Goal: Information Seeking & Learning: Check status

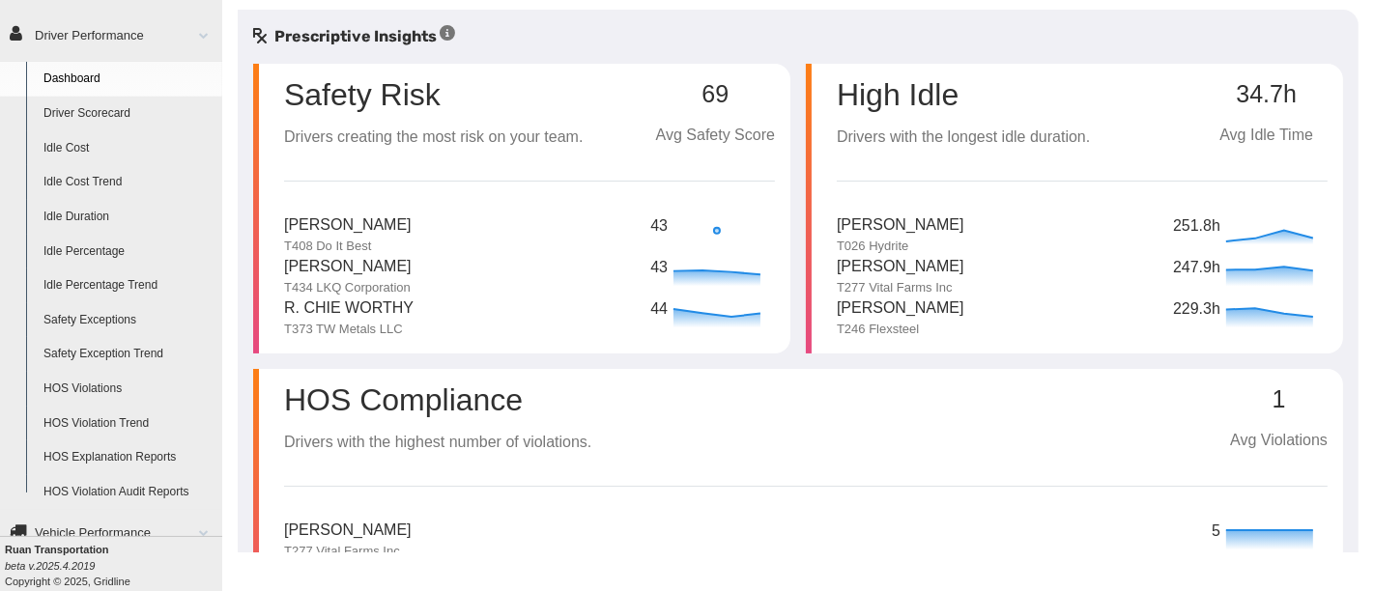
scroll to position [142, 0]
click at [150, 459] on link "HOS Explanation Reports" at bounding box center [128, 456] width 187 height 35
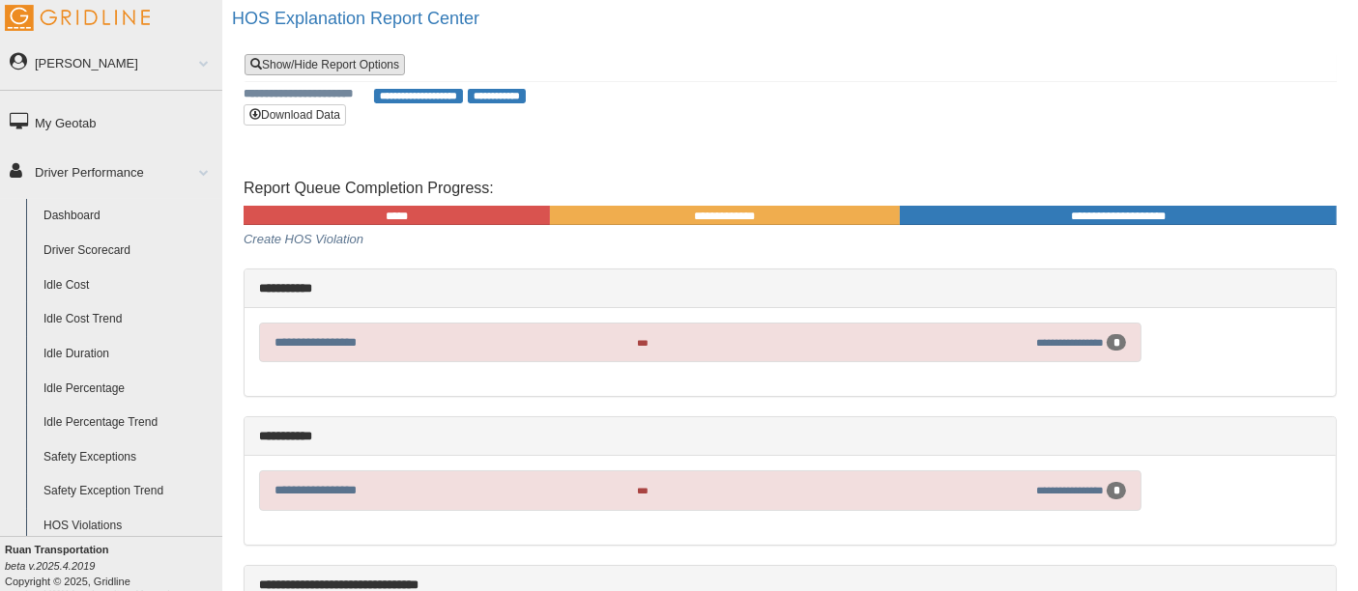
click at [346, 57] on link "Show/Hide Report Options" at bounding box center [325, 64] width 160 height 21
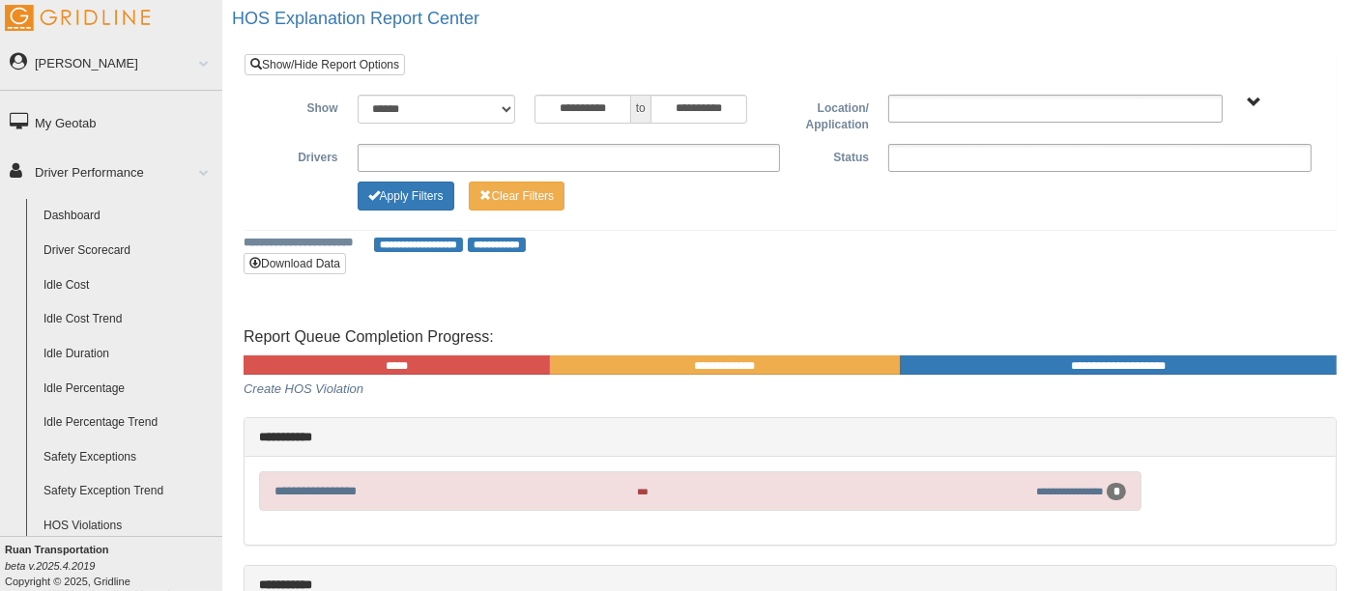
click at [916, 153] on ul at bounding box center [1099, 158] width 423 height 28
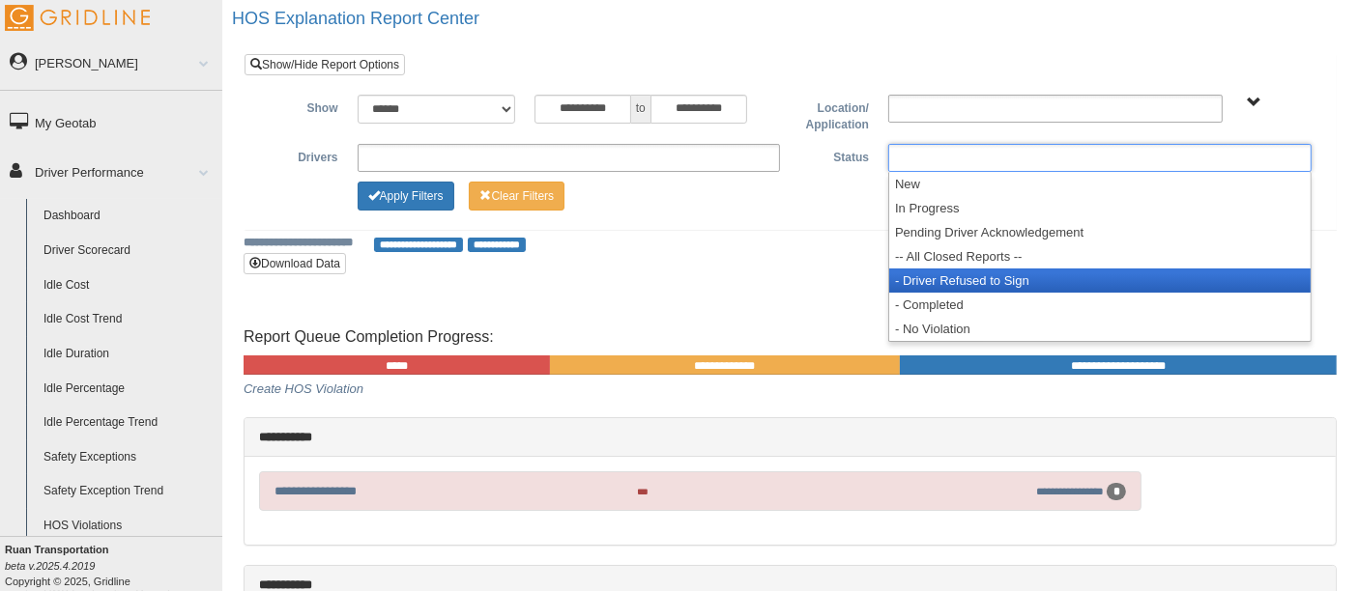
click at [974, 282] on li "- Driver Refused to Sign" at bounding box center [1099, 281] width 421 height 24
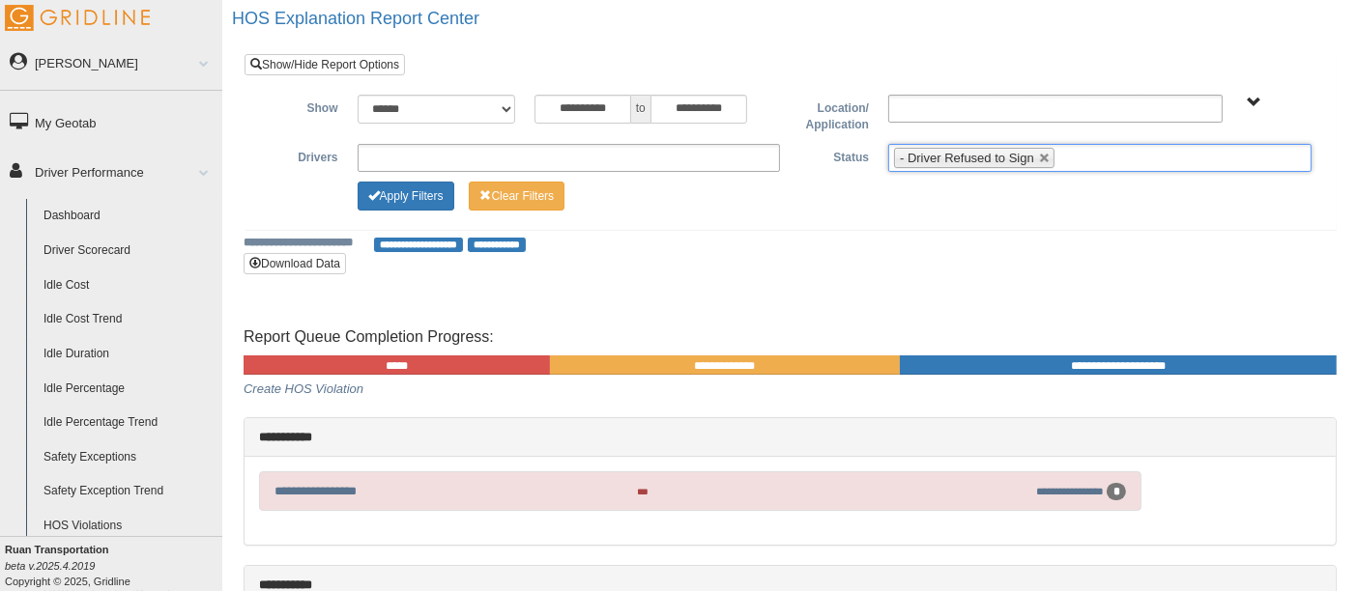
click at [1043, 158] on link at bounding box center [1045, 159] width 12 height 12
click at [1043, 158] on ul at bounding box center [1099, 158] width 423 height 28
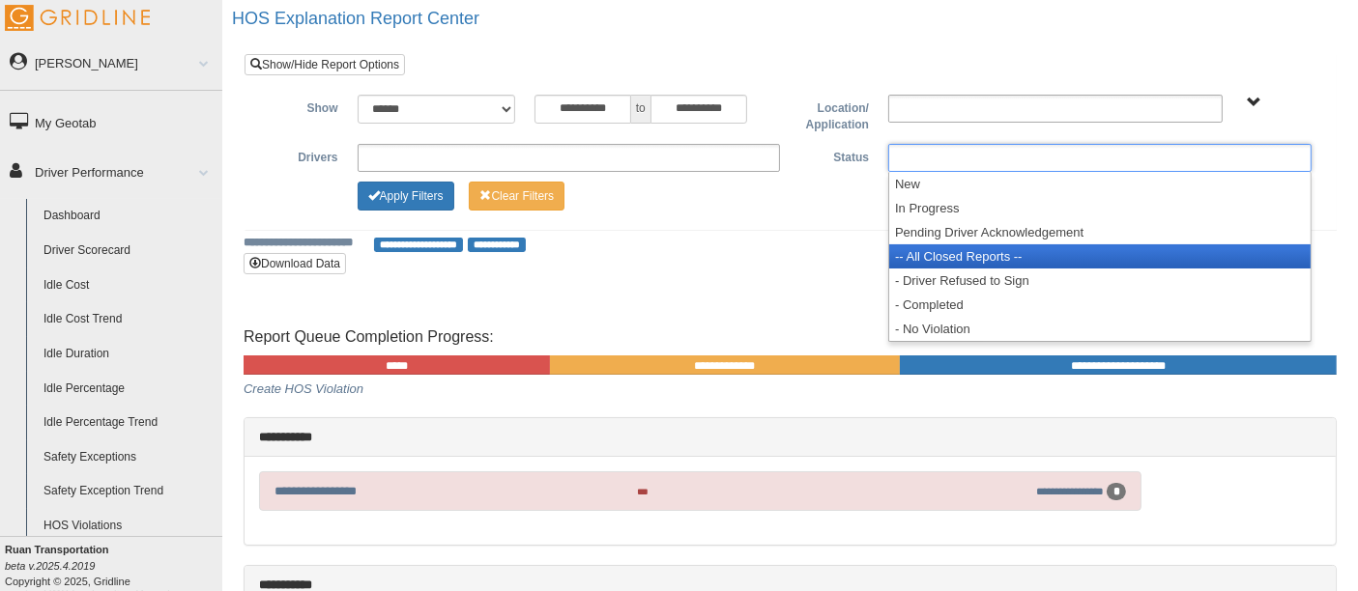
click at [993, 256] on li "-- All Closed Reports --" at bounding box center [1099, 257] width 421 height 24
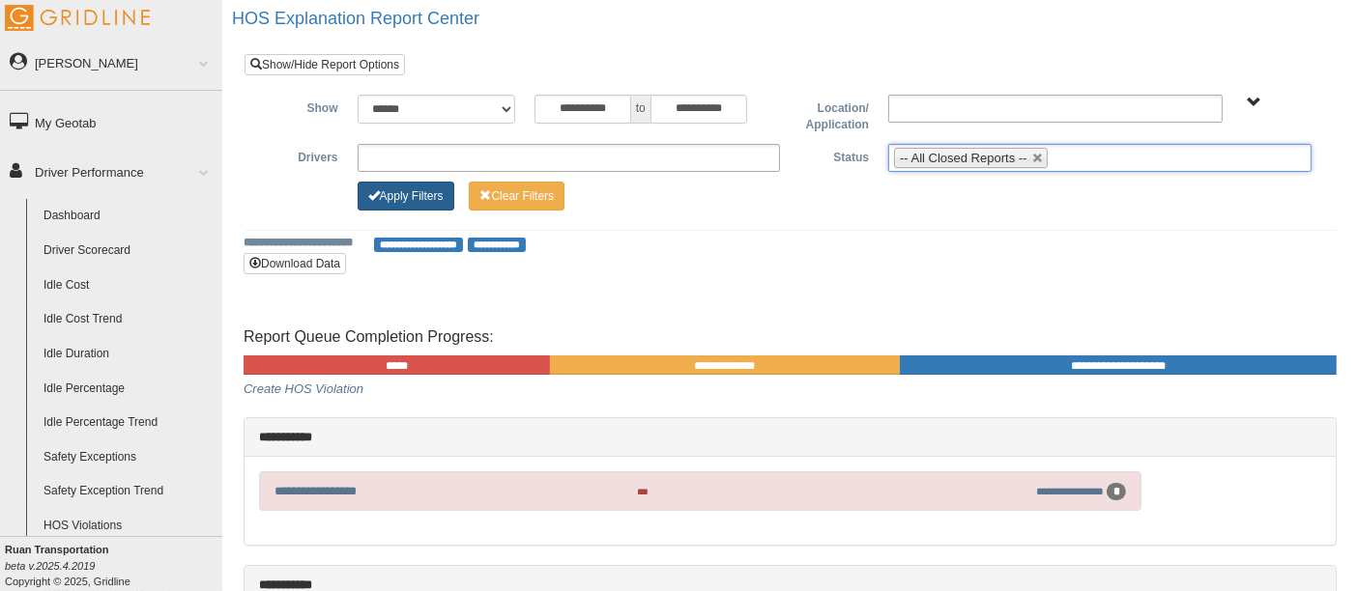
click at [425, 196] on button "Apply Filters" at bounding box center [406, 196] width 97 height 29
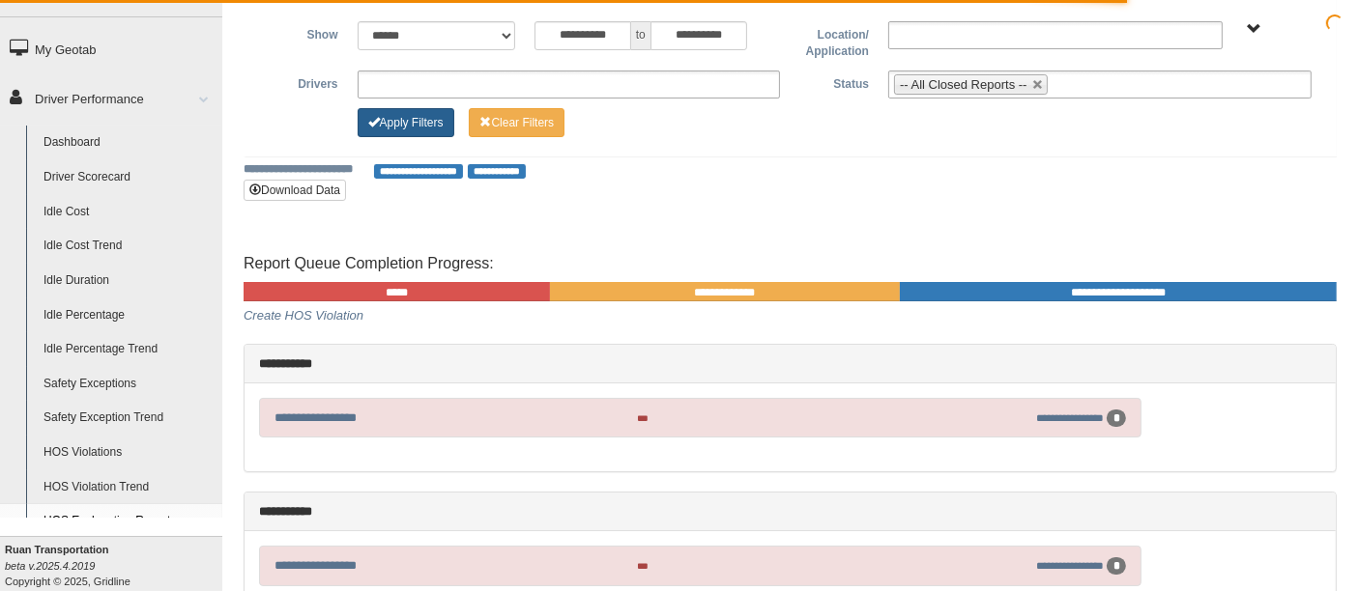
scroll to position [107, 0]
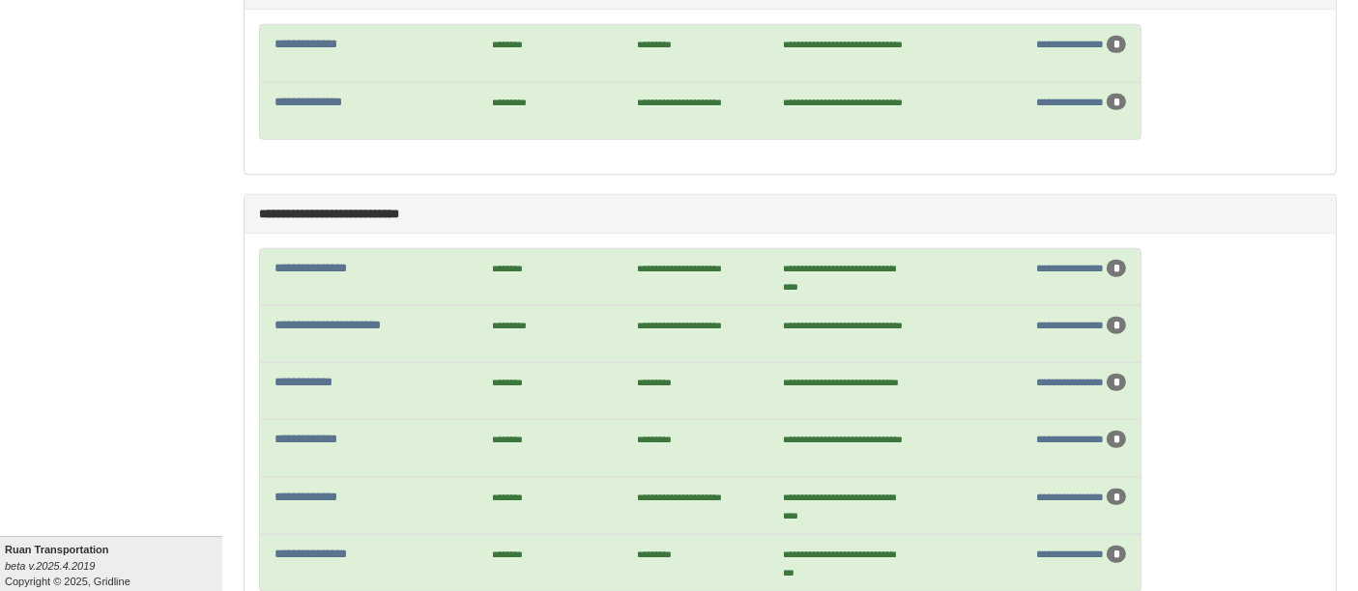
scroll to position [9020, 0]
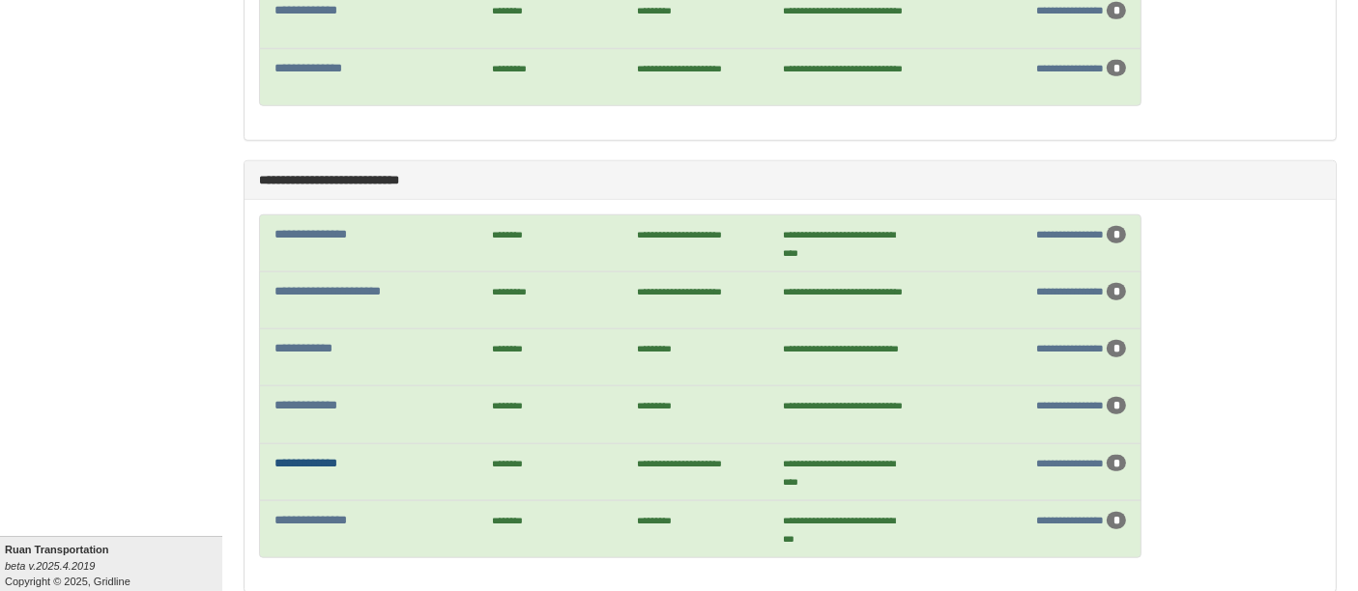
click at [311, 457] on link "**********" at bounding box center [305, 463] width 63 height 13
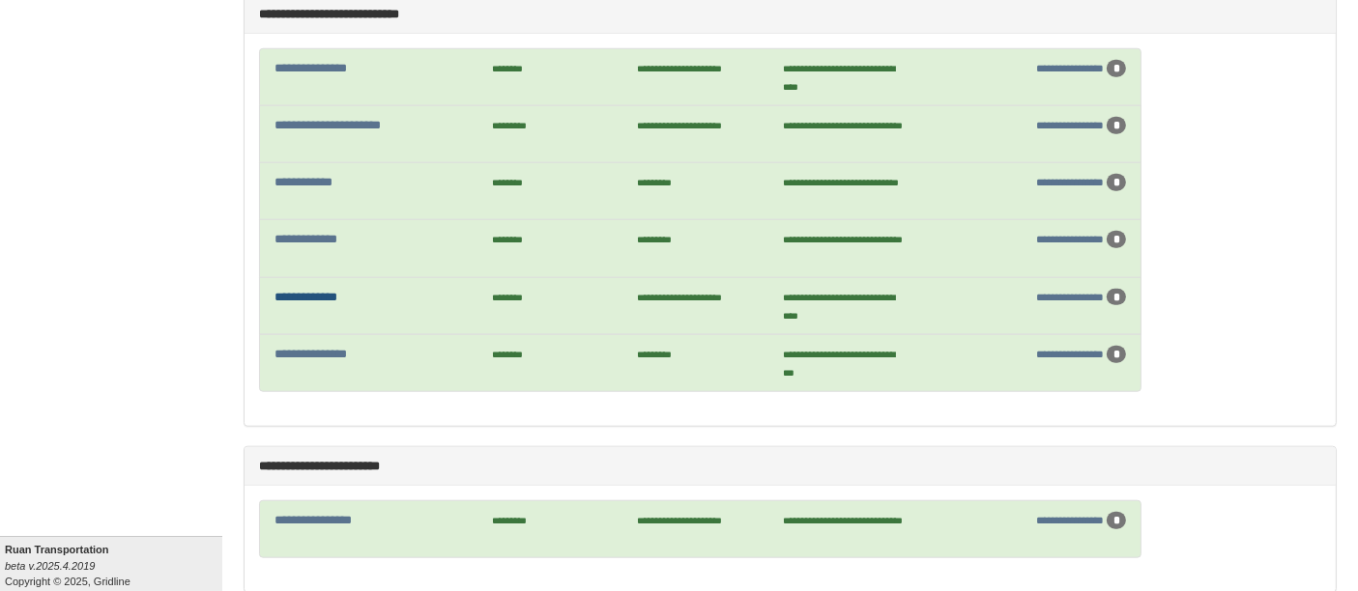
scroll to position [9234, 0]
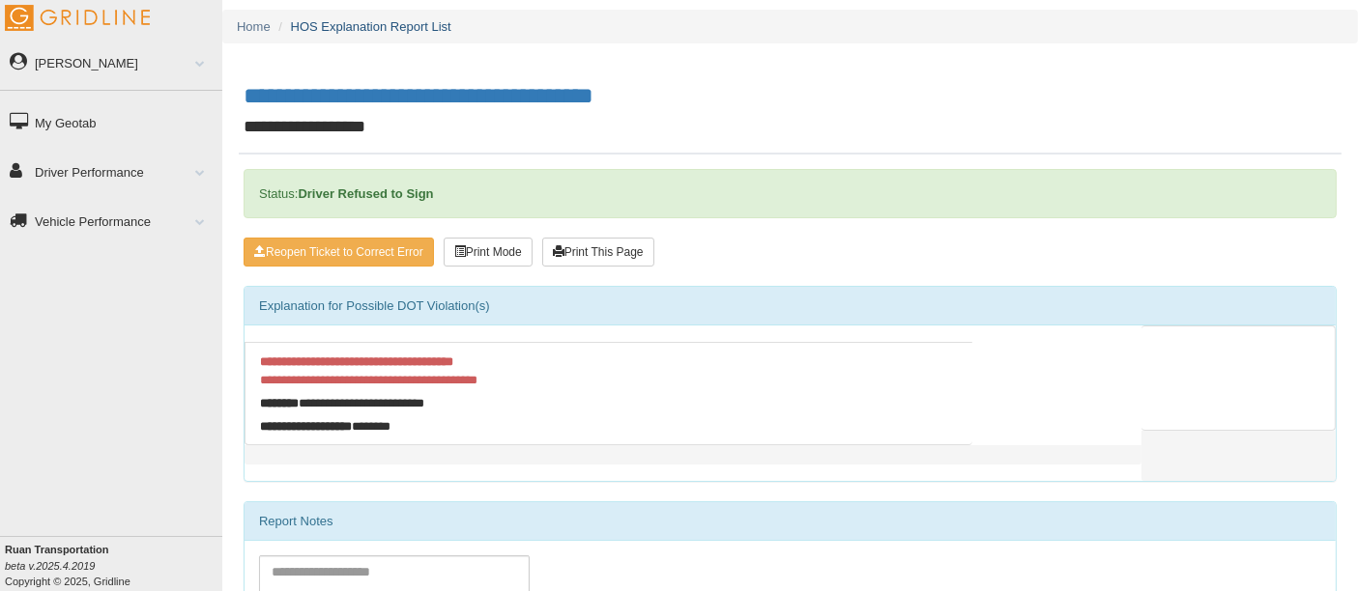
click at [375, 23] on link "HOS Explanation Report List" at bounding box center [371, 26] width 160 height 14
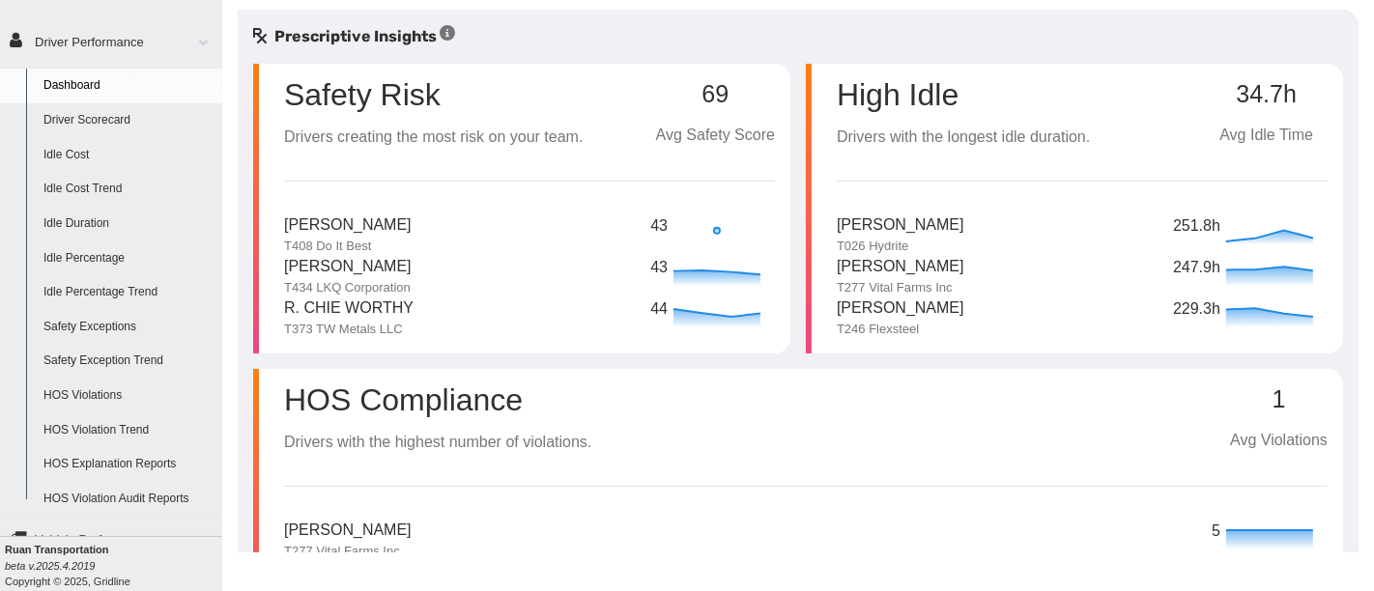
scroll to position [142, 0]
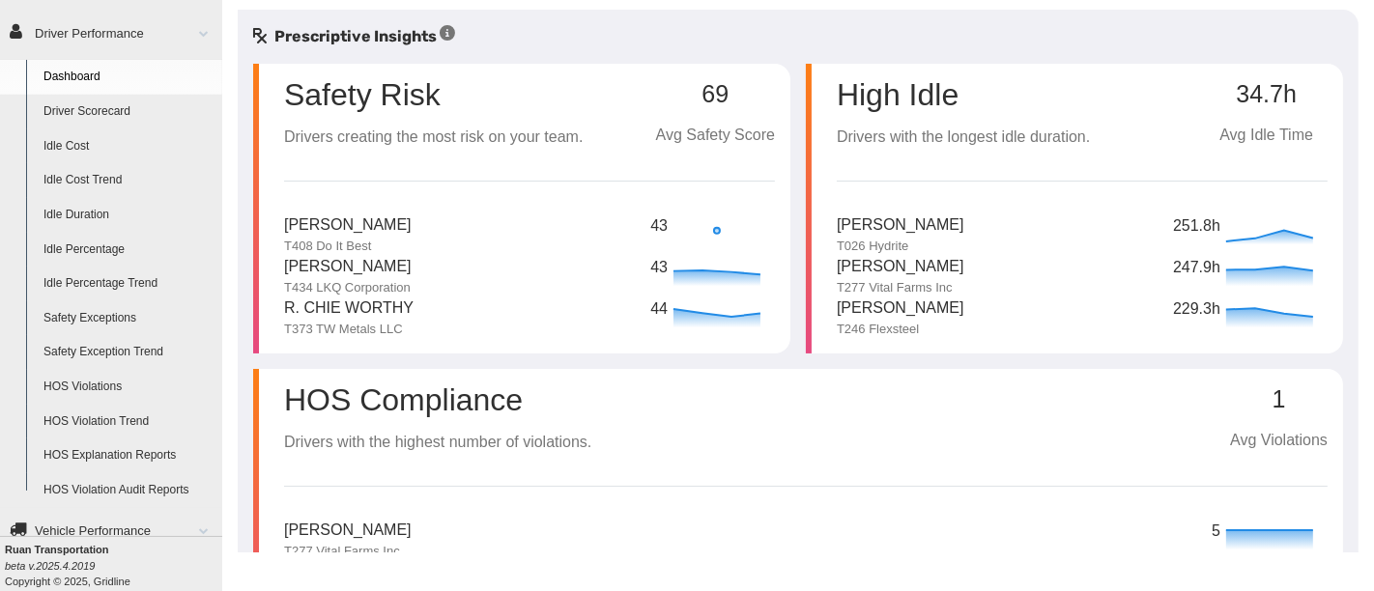
click at [149, 454] on link "HOS Explanation Reports" at bounding box center [128, 456] width 187 height 35
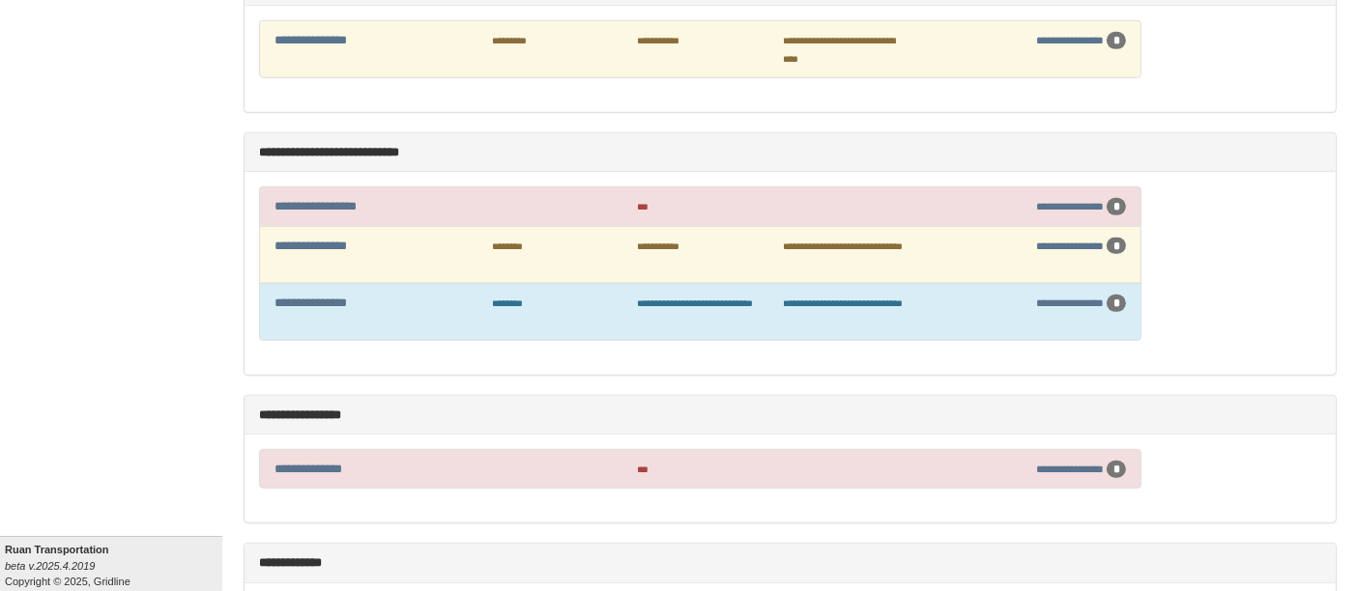
scroll to position [1181, 0]
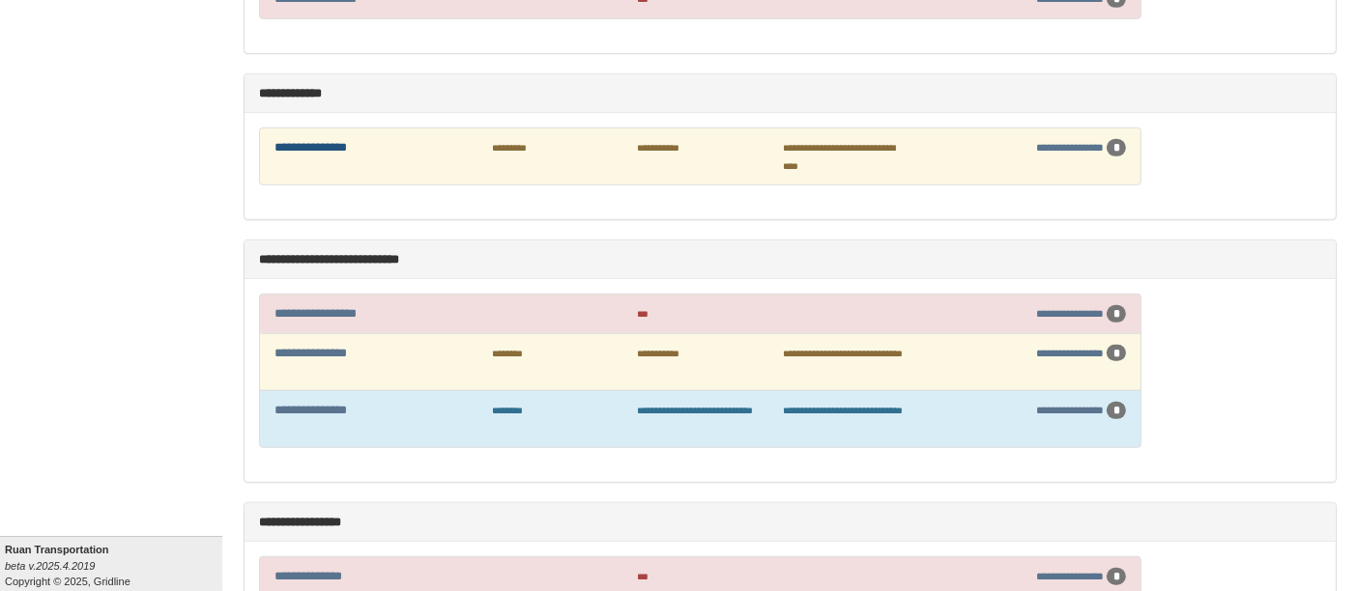
click at [343, 141] on link "**********" at bounding box center [310, 147] width 72 height 13
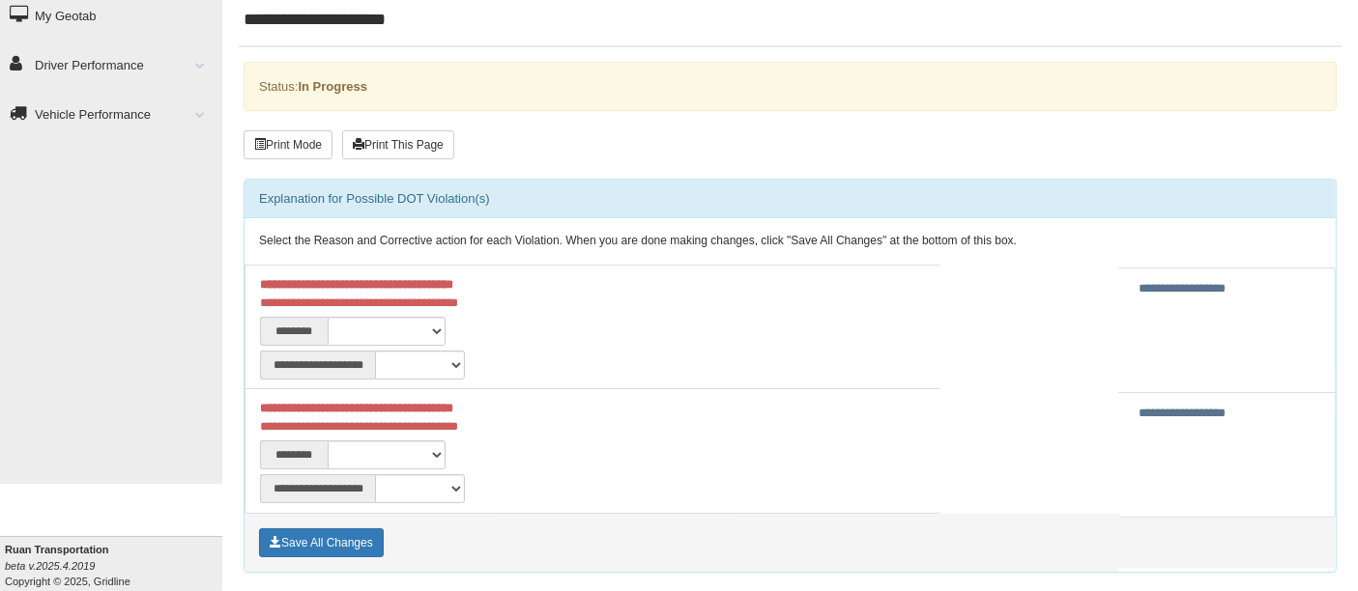
scroll to position [215, 0]
